Goal: Task Accomplishment & Management: Manage account settings

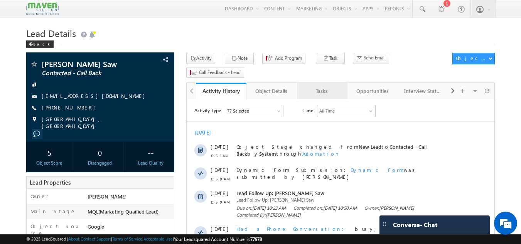
click at [311, 86] on div "Tasks" at bounding box center [321, 90] width 37 height 9
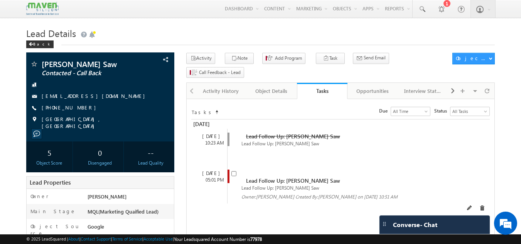
click at [230, 166] on div "Lead Follow Up: [PERSON_NAME] Saw Lead Follow Up: [PERSON_NAME] Saw Owner: [GEO…" at bounding box center [347, 185] width 240 height 38
click at [232, 171] on input "checkbox" at bounding box center [233, 173] width 5 height 5
checkbox input "false"
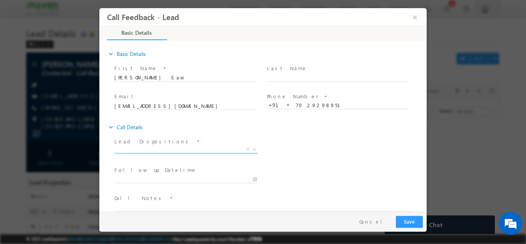
click at [235, 148] on span "X" at bounding box center [186, 149] width 144 height 8
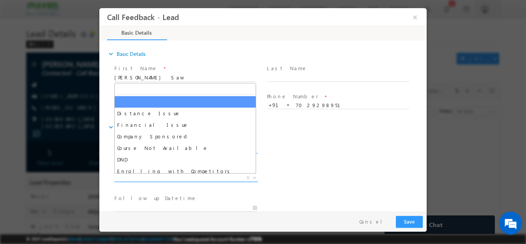
click at [197, 178] on span "X" at bounding box center [186, 178] width 144 height 8
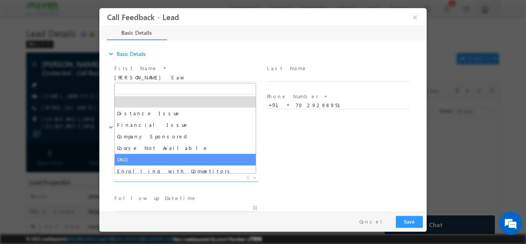
scroll to position [15, 0]
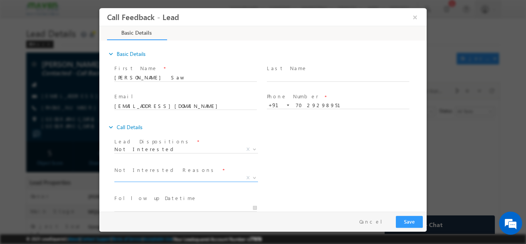
click at [326, 162] on div "Lead Dispositions * Prospect Interested Re-enquired Invalid Number Not Contacte…" at bounding box center [270, 150] width 314 height 29
click at [178, 149] on span "Not Interested" at bounding box center [176, 148] width 125 height 7
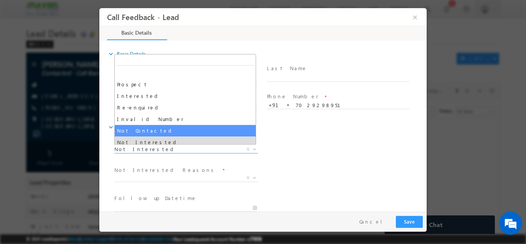
select select "Not Contacted"
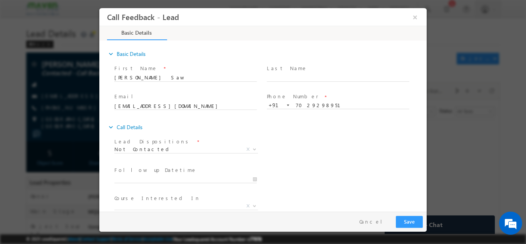
click at [162, 172] on span "Follow up Datetime *" at bounding box center [185, 170] width 142 height 8
click at [415, 16] on button "×" at bounding box center [415, 17] width 13 height 14
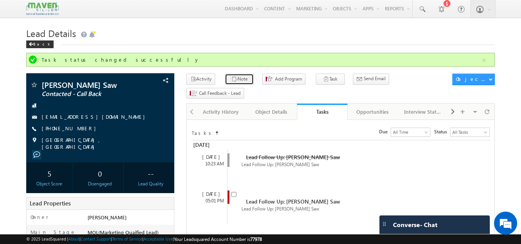
click at [240, 75] on button "Note" at bounding box center [239, 79] width 29 height 11
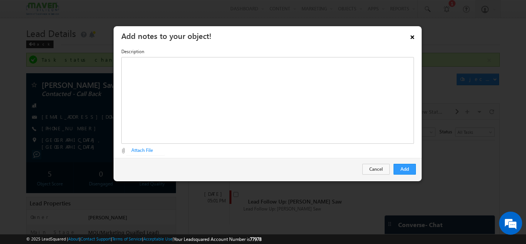
click at [412, 37] on link "×" at bounding box center [412, 35] width 13 height 13
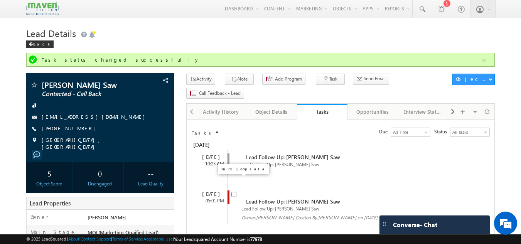
click at [232, 192] on input "checkbox" at bounding box center [233, 194] width 5 height 5
checkbox input "false"
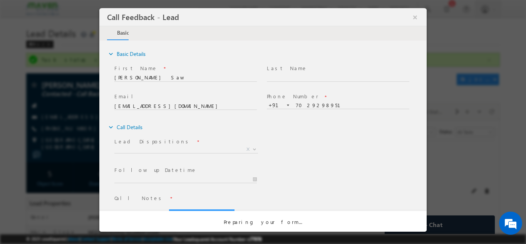
scroll to position [0, 0]
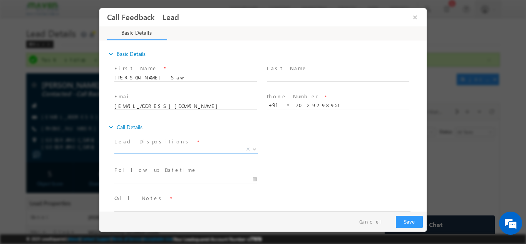
click at [185, 150] on span "X" at bounding box center [186, 149] width 144 height 8
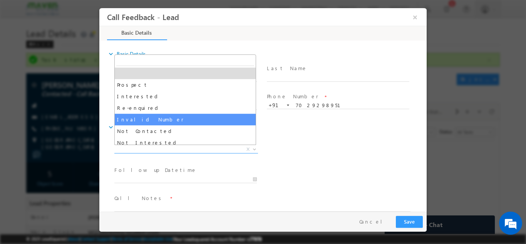
scroll to position [39, 0]
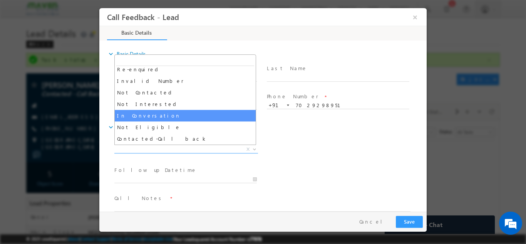
select select "In Conversation"
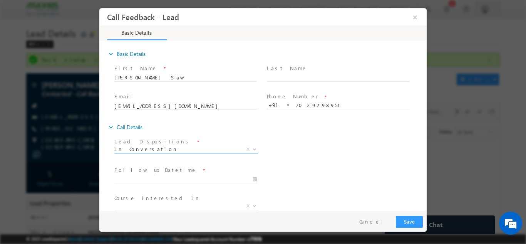
click at [249, 168] on span "Follow up Datetime *" at bounding box center [185, 170] width 142 height 8
click at [188, 177] on input "[DATE] 6:41 PM" at bounding box center [185, 179] width 143 height 8
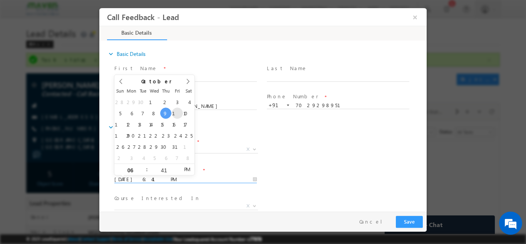
type input "[DATE] 6:41 PM"
type input "2"
type input "03"
type input "[DATE] 3:41 PM"
click at [166, 168] on input "41" at bounding box center [164, 169] width 32 height 5
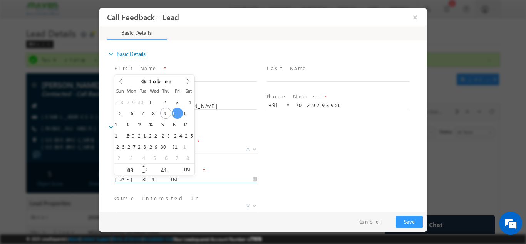
click at [133, 171] on input "03" at bounding box center [130, 169] width 32 height 5
type input "4"
type input "[DATE] 4:41 PM"
type input "04"
click at [169, 169] on input "41" at bounding box center [164, 169] width 32 height 5
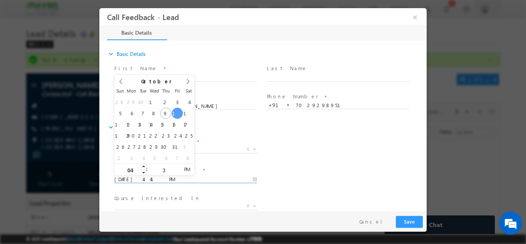
type input "30"
type input "[DATE] 4:30 PM"
click at [304, 168] on div "Follow up Datetime * [DATE] 4:30 PM Program Type * Long Term Short Term X" at bounding box center [270, 178] width 314 height 29
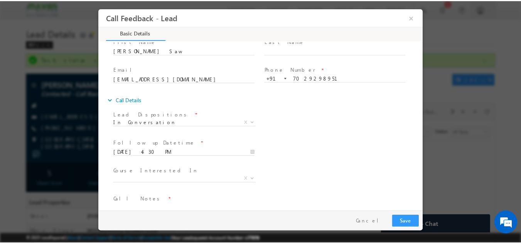
scroll to position [41, 0]
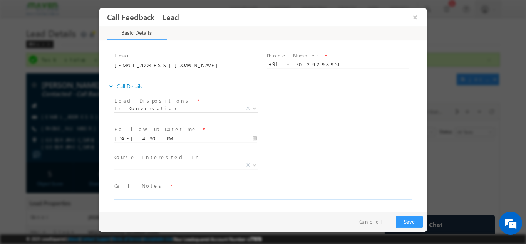
click at [176, 195] on textarea at bounding box center [262, 194] width 296 height 9
type textarea "n"
type textarea "Did not answer."
click at [106, 12] on div "Call Feedback - Lead ×" at bounding box center [262, 17] width 327 height 18
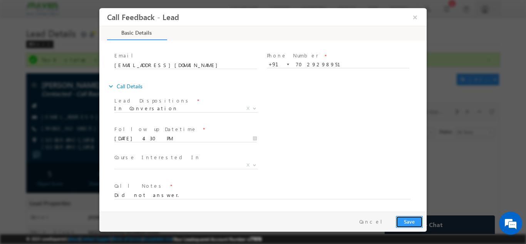
click at [409, 220] on button "Save" at bounding box center [409, 221] width 27 height 12
